Goal: Transaction & Acquisition: Purchase product/service

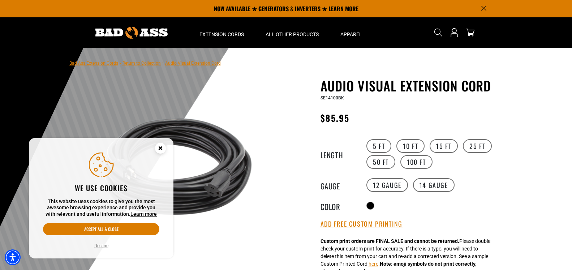
click at [159, 148] on circle "Close this option" at bounding box center [160, 148] width 11 height 11
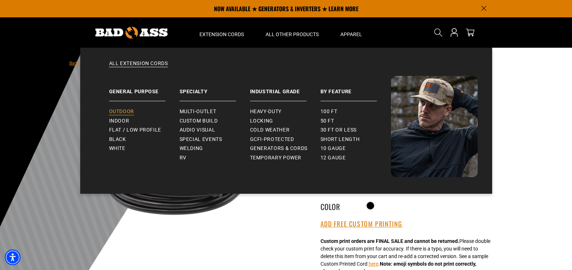
click at [121, 108] on link "Outdoor" at bounding box center [144, 111] width 70 height 9
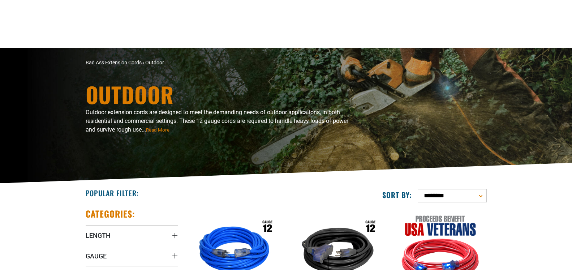
click at [174, 253] on icon "Gauge" at bounding box center [175, 256] width 6 height 6
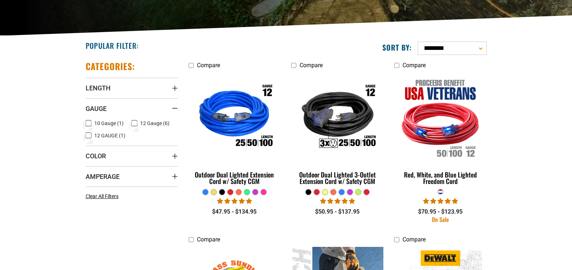
scroll to position [147, 0]
click at [88, 134] on icon at bounding box center [89, 135] width 6 height 9
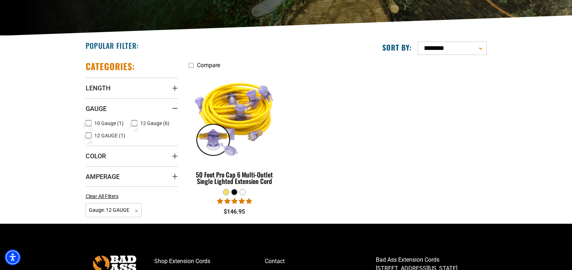
click at [88, 136] on icon at bounding box center [88, 136] width 3 height 2
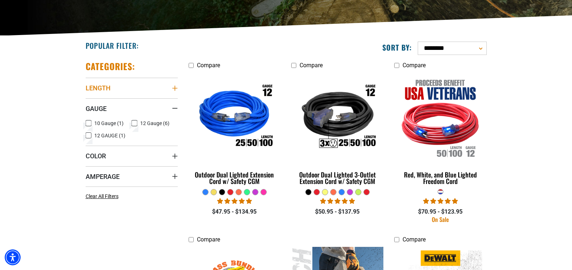
click at [174, 87] on icon "Length" at bounding box center [175, 88] width 6 height 6
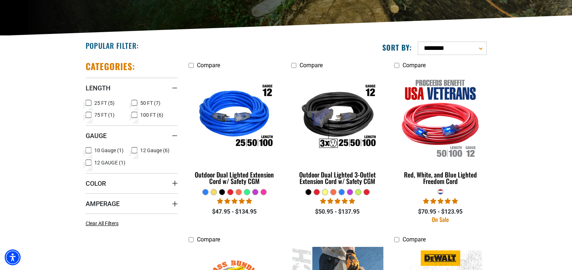
click at [90, 115] on icon at bounding box center [89, 114] width 6 height 9
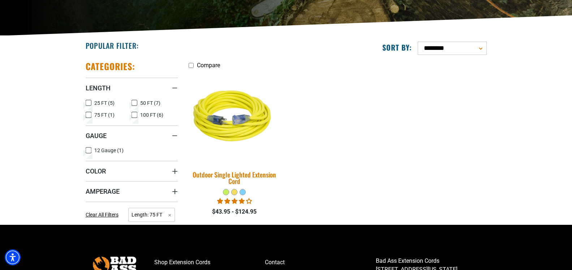
click at [230, 127] on img at bounding box center [234, 117] width 101 height 92
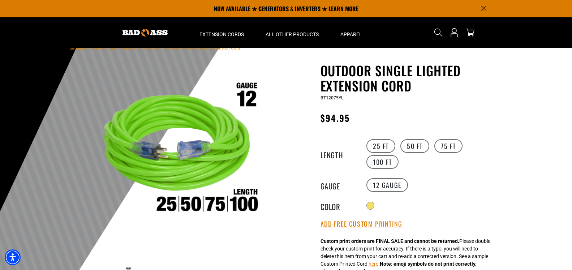
scroll to position [7, 0]
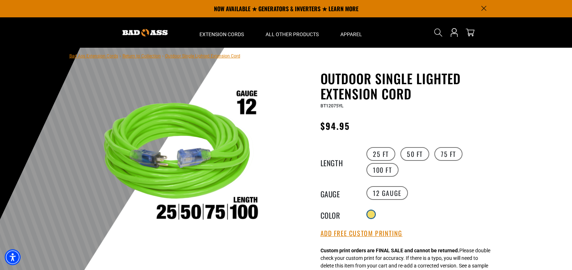
click at [371, 214] on div at bounding box center [370, 214] width 7 height 7
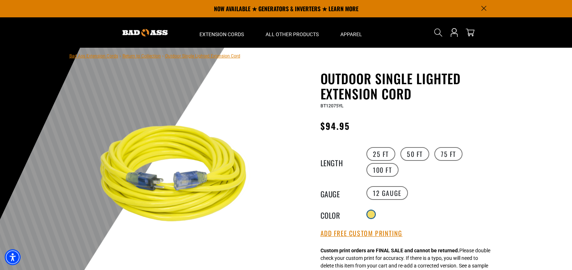
click at [371, 214] on div at bounding box center [370, 214] width 7 height 7
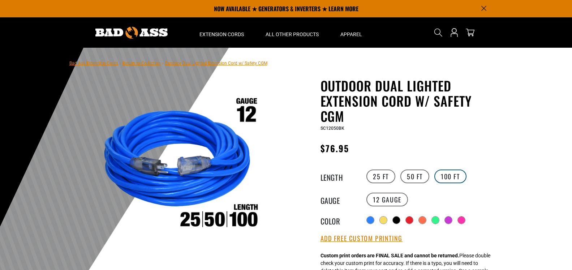
click at [444, 174] on label "100 FT" at bounding box center [450, 176] width 32 height 14
